Goal: Check status: Check status

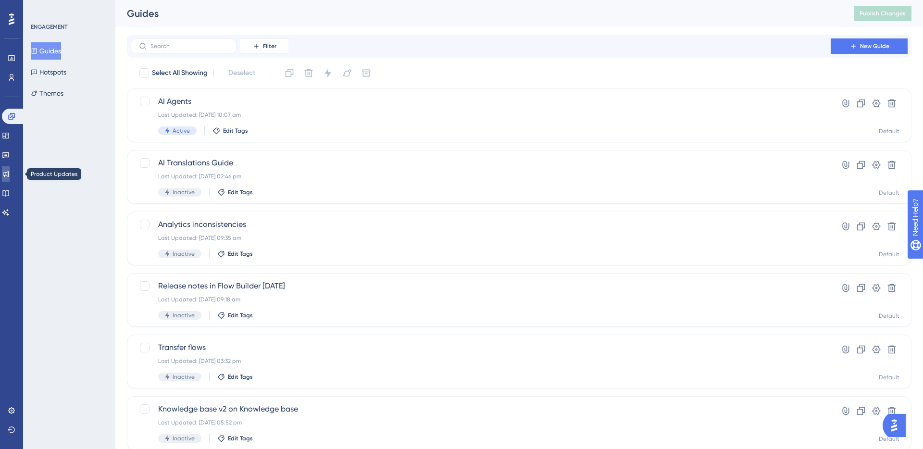
click at [7, 180] on link at bounding box center [6, 173] width 8 height 15
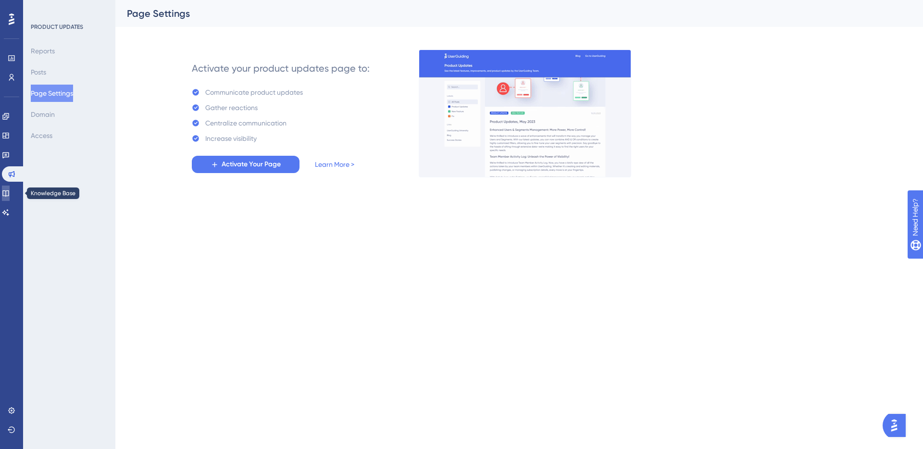
click at [9, 196] on icon at bounding box center [5, 193] width 6 height 6
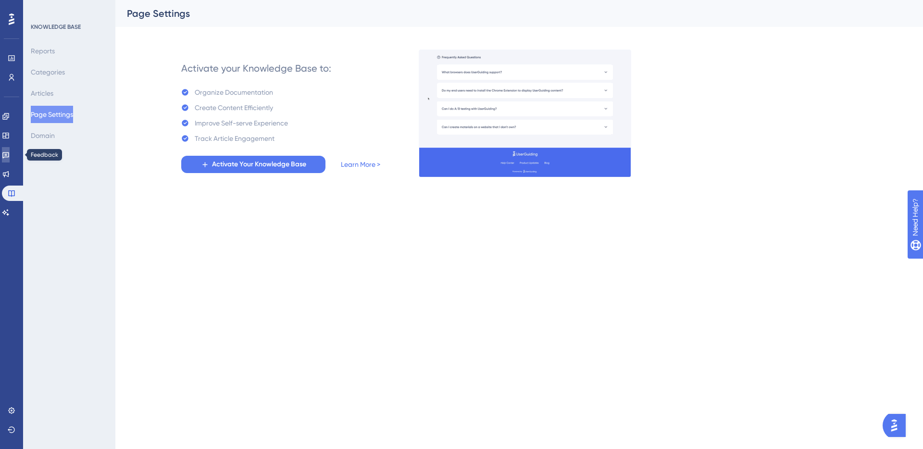
click at [9, 155] on icon at bounding box center [5, 155] width 7 height 6
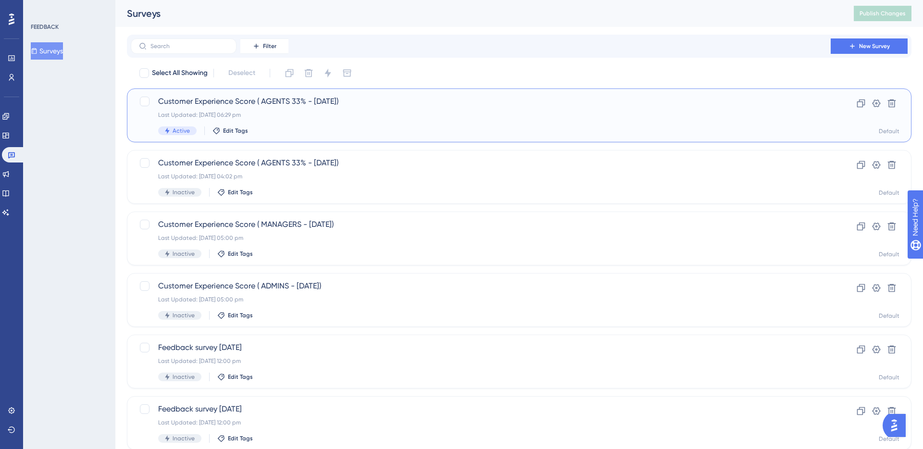
click at [241, 108] on div "Customer Experience Score ( AGENTS 33% - [DATE]) Last Updated: [DATE] 06:29 pm …" at bounding box center [480, 115] width 645 height 39
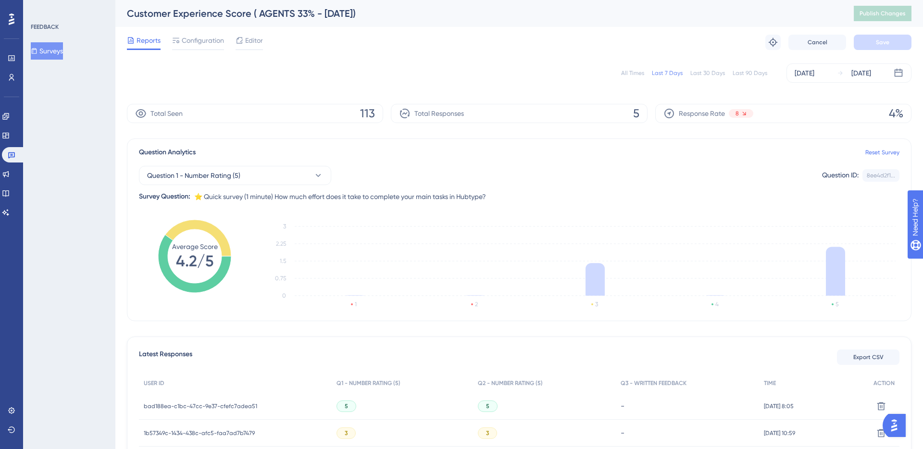
click at [637, 73] on div "All Times" at bounding box center [632, 73] width 23 height 8
drag, startPoint x: 625, startPoint y: 116, endPoint x: 646, endPoint y: 116, distance: 21.2
click at [646, 116] on div "Total Responses 20" at bounding box center [519, 113] width 256 height 19
click at [643, 115] on div "Total Responses 20" at bounding box center [519, 113] width 256 height 19
drag, startPoint x: 622, startPoint y: 113, endPoint x: 649, endPoint y: 113, distance: 26.5
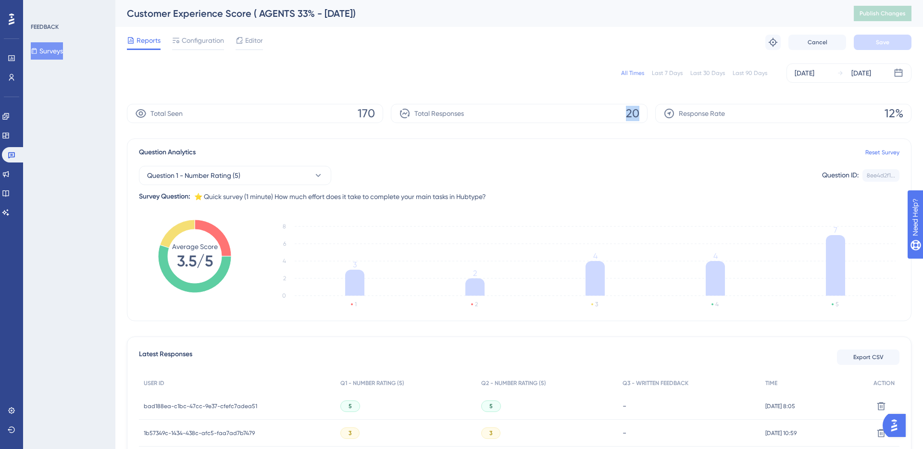
click at [649, 113] on div "Total Seen 170 Total Responses 20 Response Rate 12%" at bounding box center [519, 113] width 785 height 19
click at [648, 113] on div "Total Seen 170 Total Responses 20 Response Rate 12%" at bounding box center [519, 113] width 785 height 19
